Goal: Entertainment & Leisure: Consume media (video, audio)

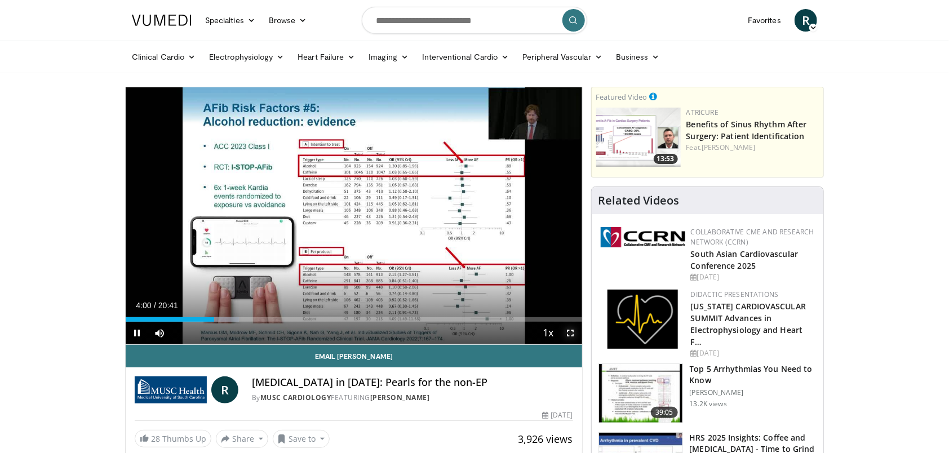
click at [570, 332] on span "Video Player" at bounding box center [571, 333] width 23 height 23
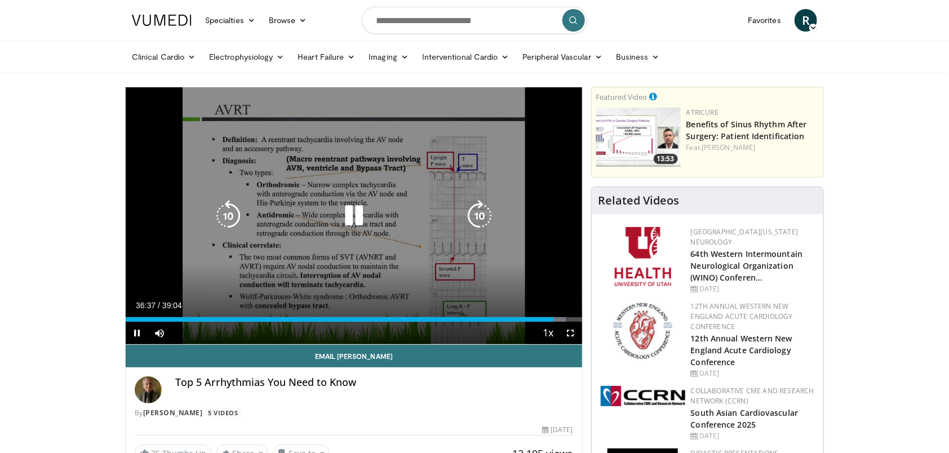
click at [360, 219] on icon "Video Player" at bounding box center [354, 216] width 32 height 32
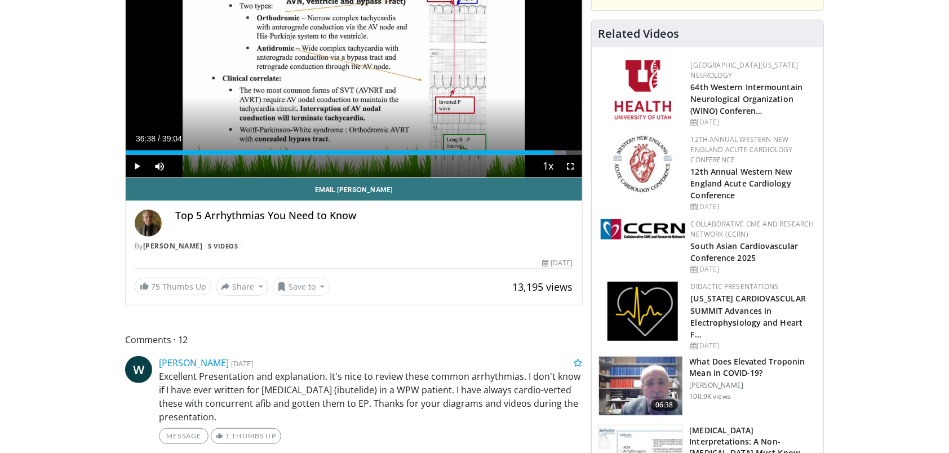
scroll to position [169, 0]
